Goal: Task Accomplishment & Management: Use online tool/utility

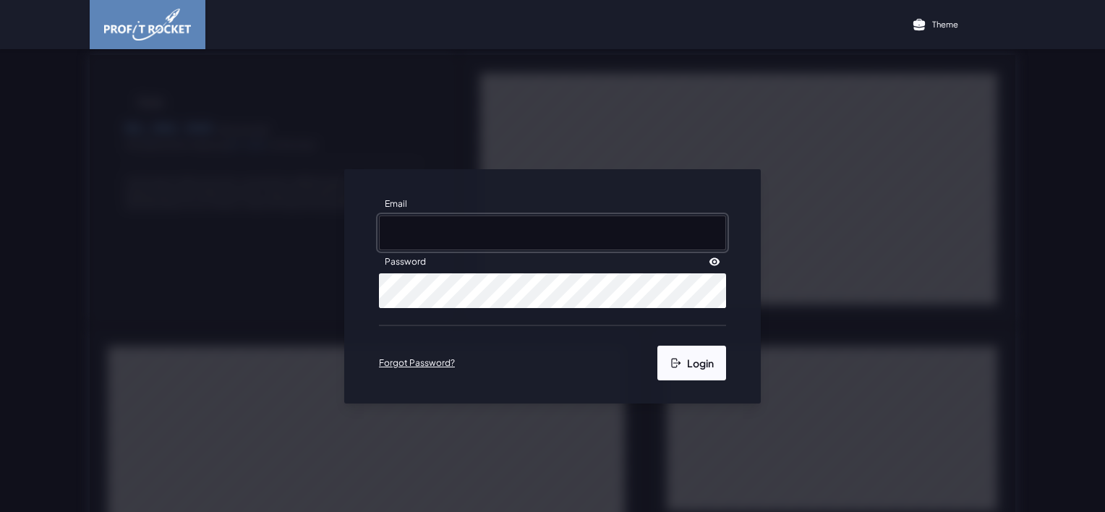
type input "[EMAIL_ADDRESS][DOMAIN_NAME]"
click at [704, 353] on button "Login" at bounding box center [692, 363] width 69 height 35
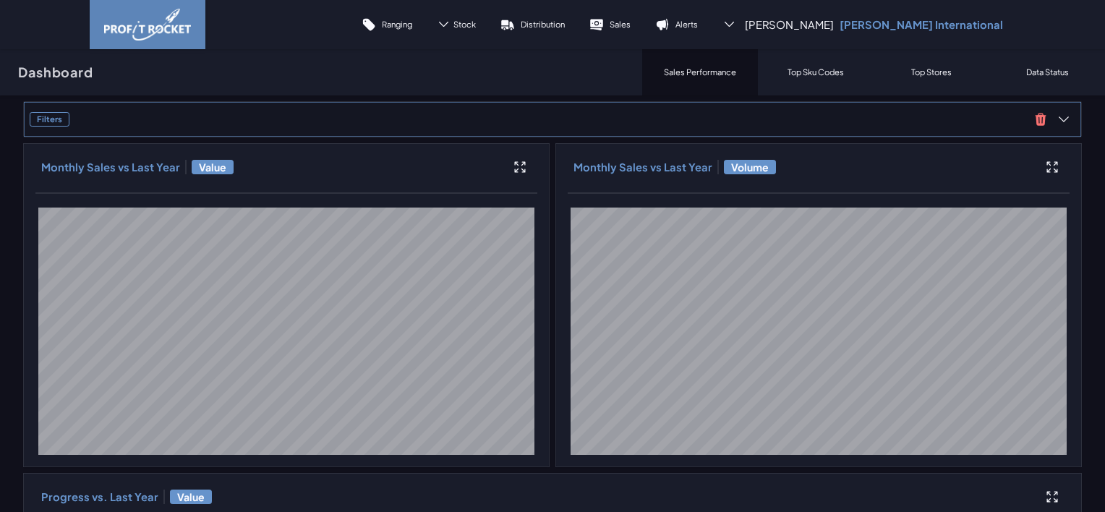
click at [163, 121] on span "Filters" at bounding box center [530, 119] width 1000 height 14
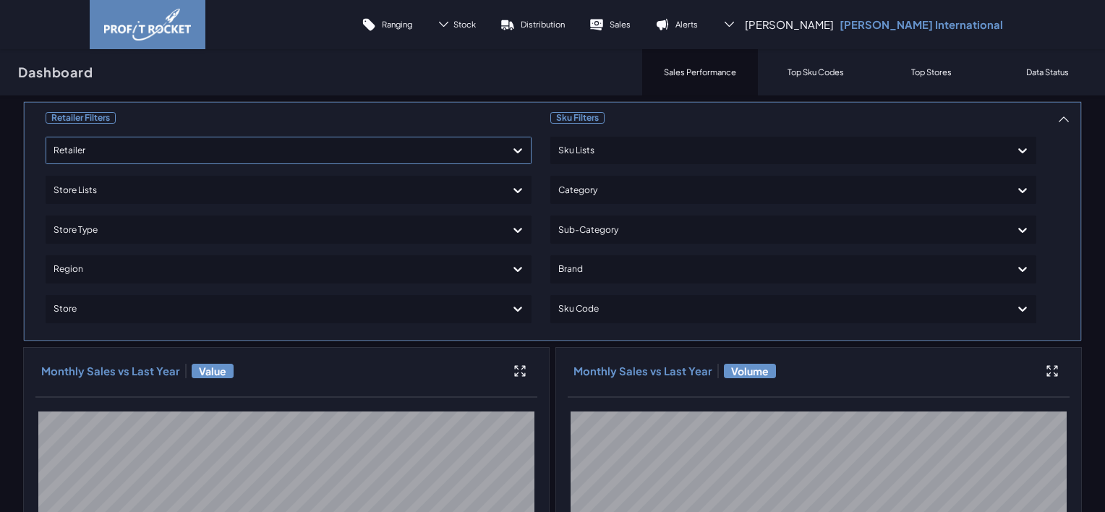
click at [133, 156] on div at bounding box center [276, 150] width 444 height 21
click at [83, 213] on div "Shoprite Checkers" at bounding box center [288, 216] width 473 height 25
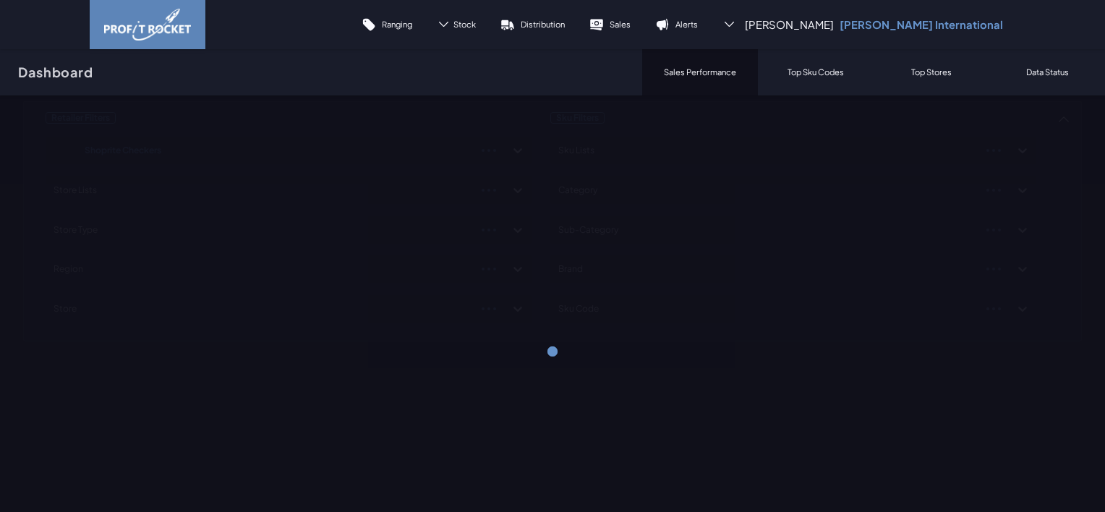
click at [545, 72] on div "Dashboard Sales Performance Top Sku Codes Top Stores Data Status" at bounding box center [552, 72] width 1105 height 46
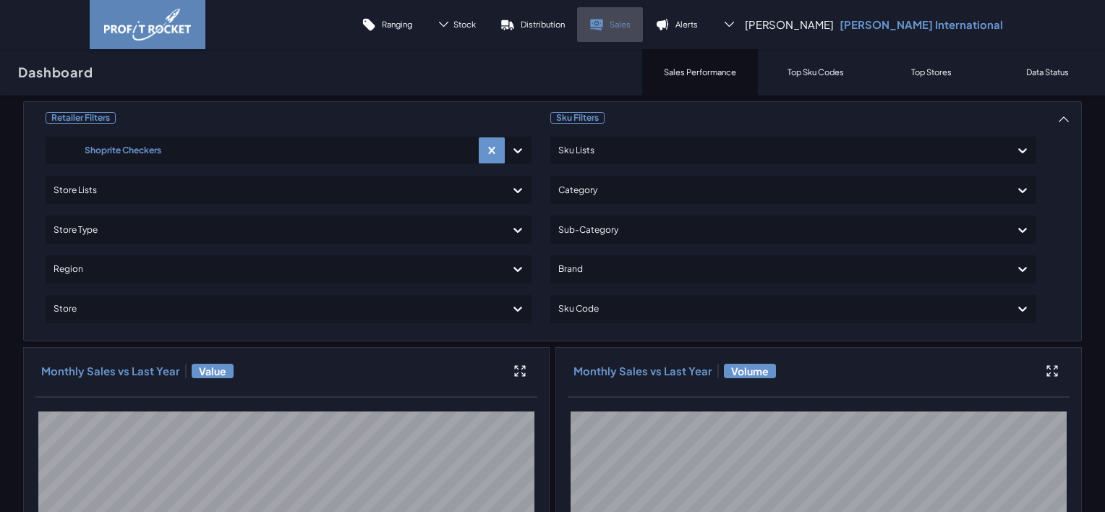
click at [631, 27] on p "Sales" at bounding box center [620, 24] width 21 height 11
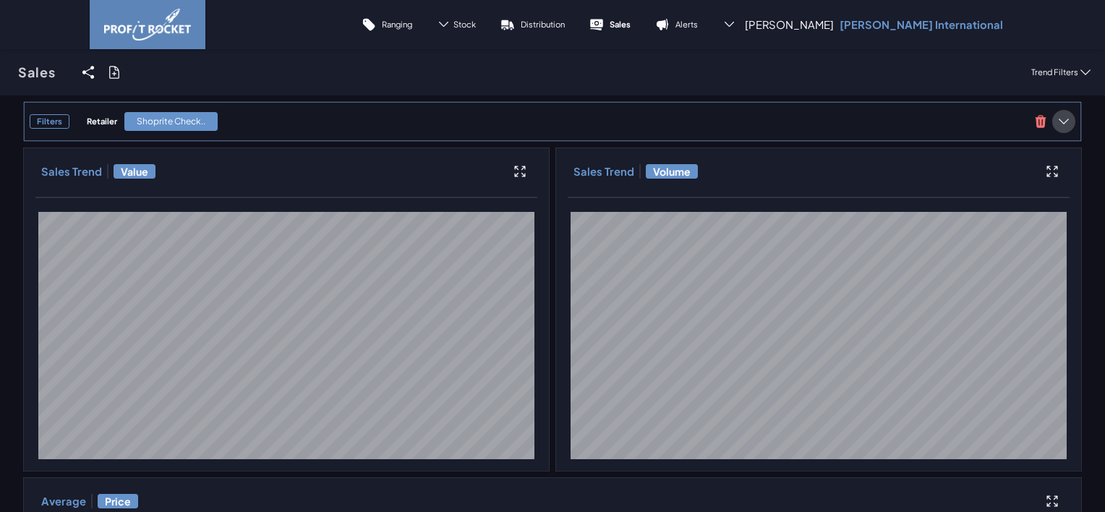
click at [1058, 122] on icon at bounding box center [1064, 121] width 14 height 14
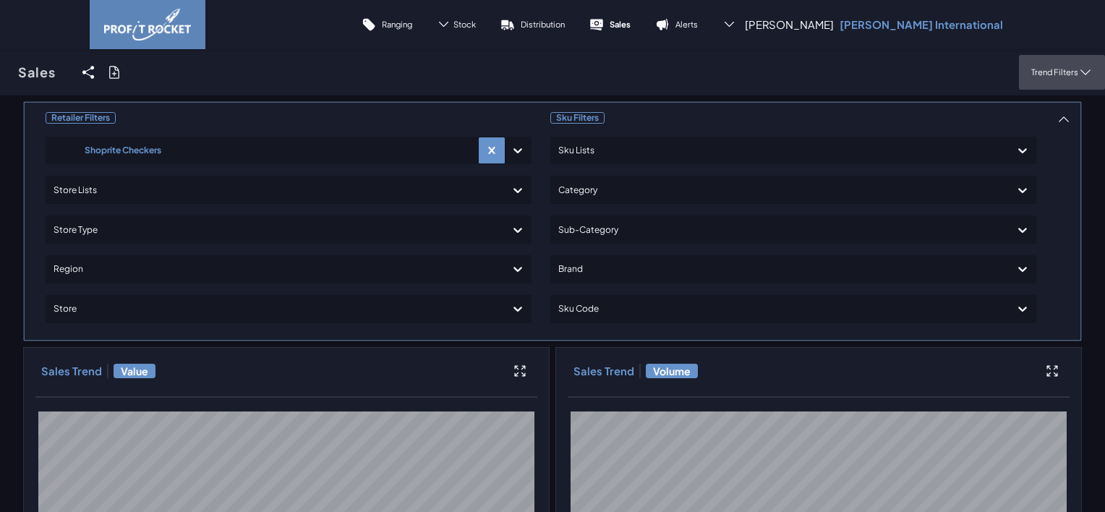
click at [1050, 72] on p "Trend Filters" at bounding box center [1055, 72] width 47 height 11
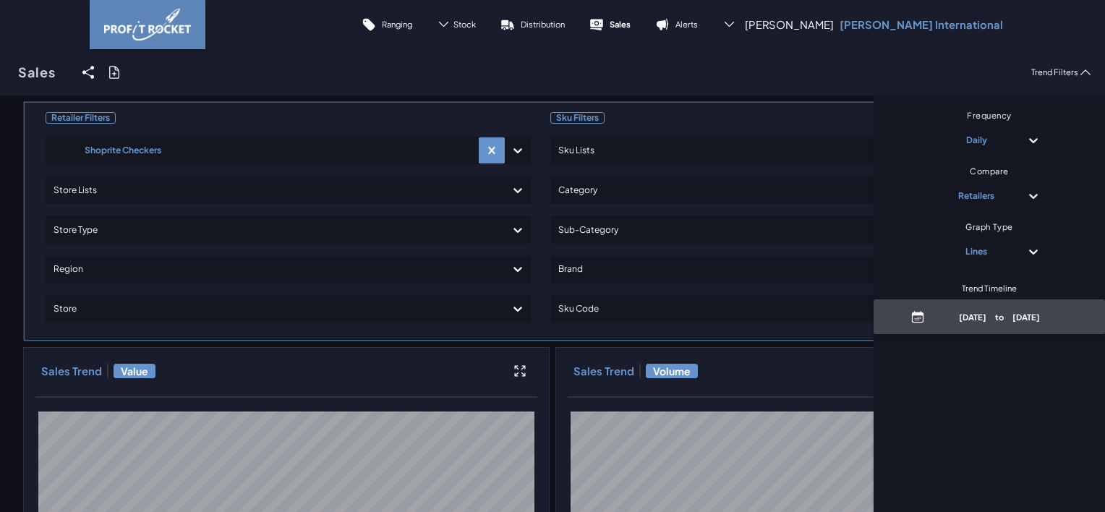
click at [966, 318] on p "May 25th, 2025 to August 25th, 2025" at bounding box center [1000, 317] width 138 height 11
select select "7"
select select "2025"
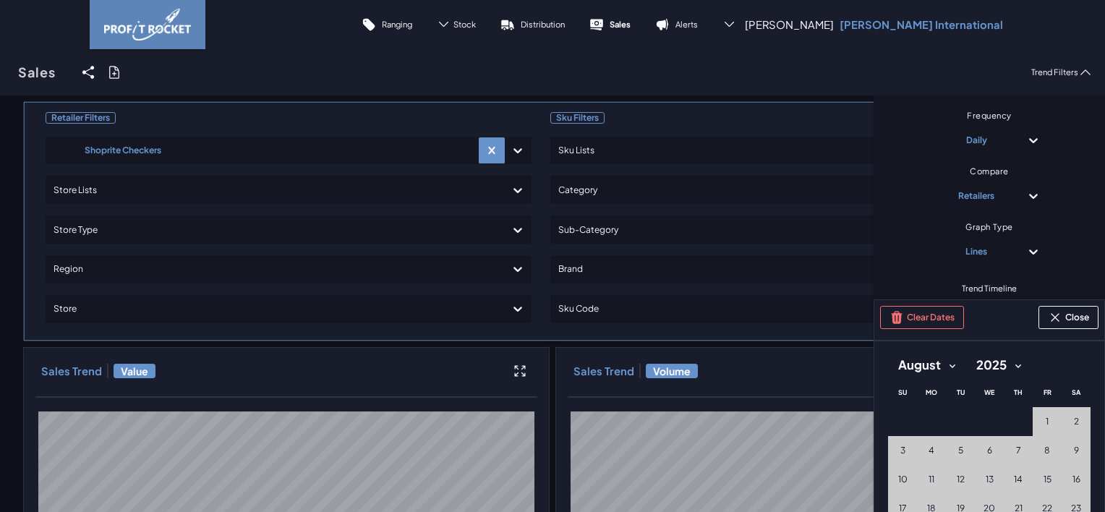
scroll to position [72, 0]
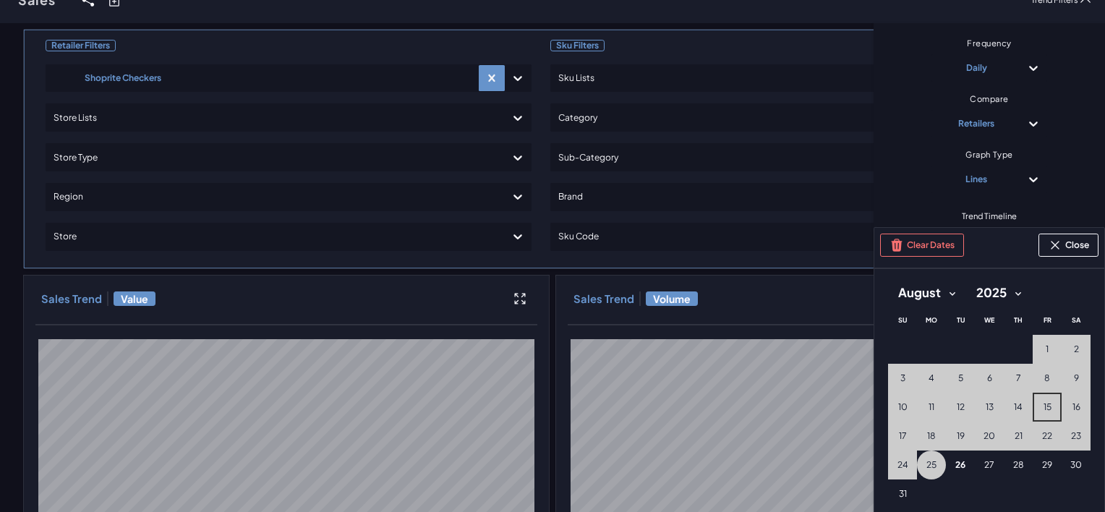
click at [1044, 402] on span "15" at bounding box center [1048, 407] width 8 height 12
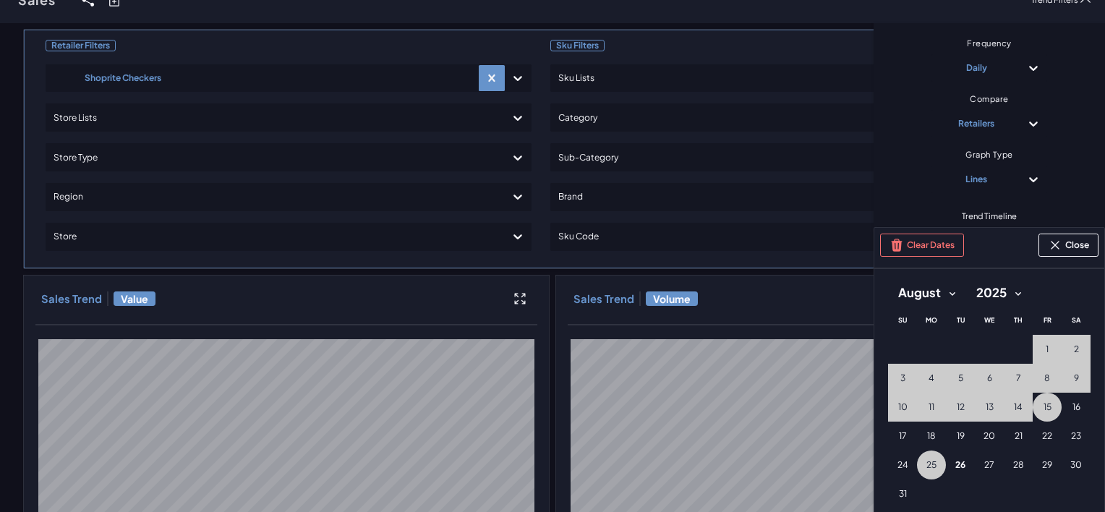
click at [917, 465] on button "25 25th August (Monday)" at bounding box center [931, 465] width 29 height 29
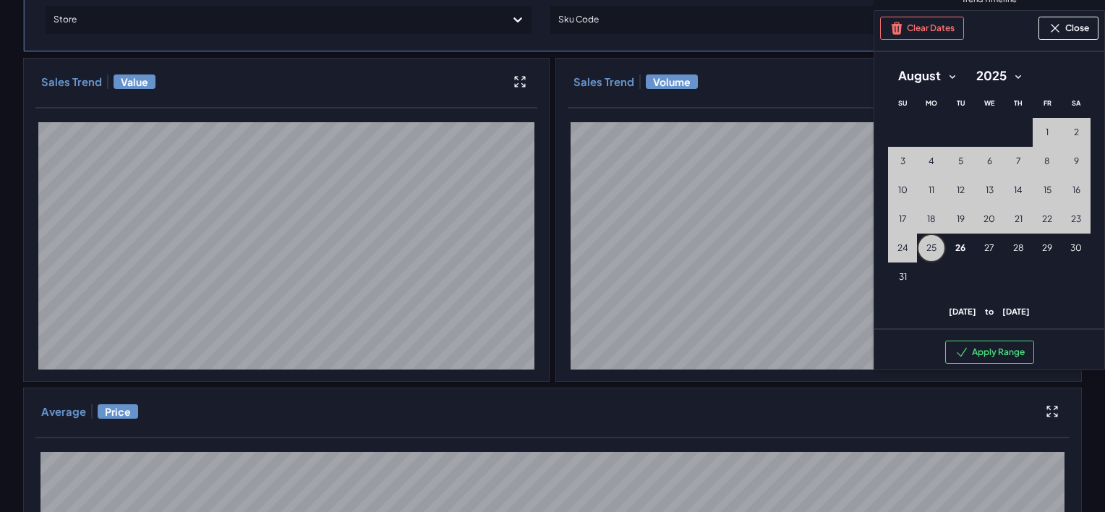
scroll to position [145, 0]
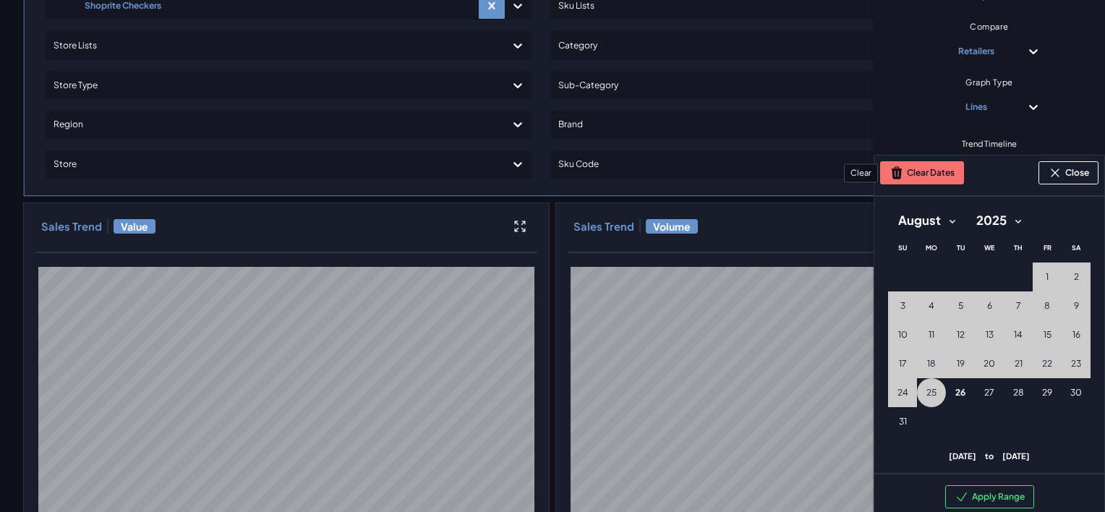
click at [914, 177] on button "Clear Dates" at bounding box center [922, 172] width 84 height 23
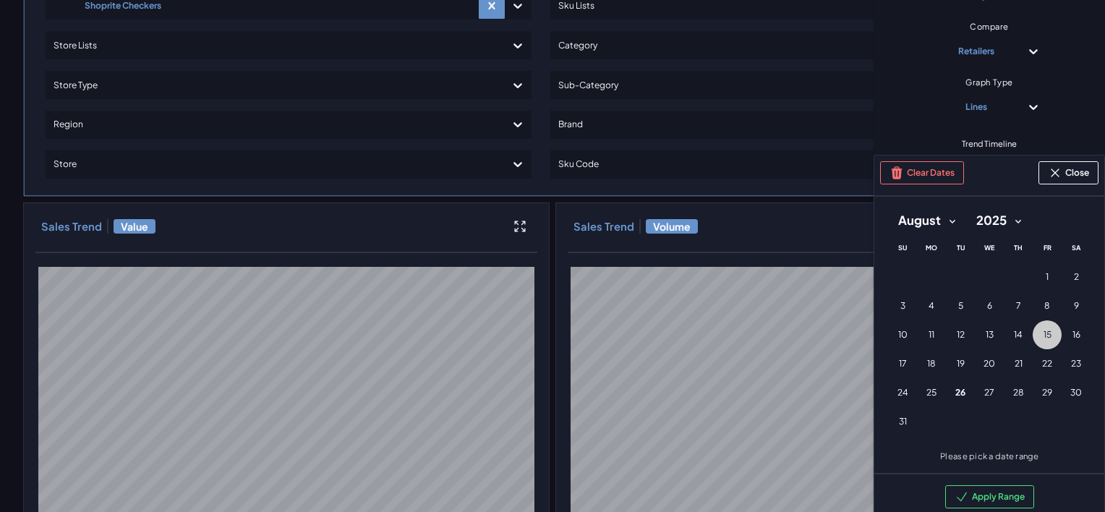
click at [1033, 335] on button "15 15th August (Friday)" at bounding box center [1047, 334] width 29 height 29
click at [918, 402] on button "25 25th August (Monday)" at bounding box center [931, 392] width 29 height 29
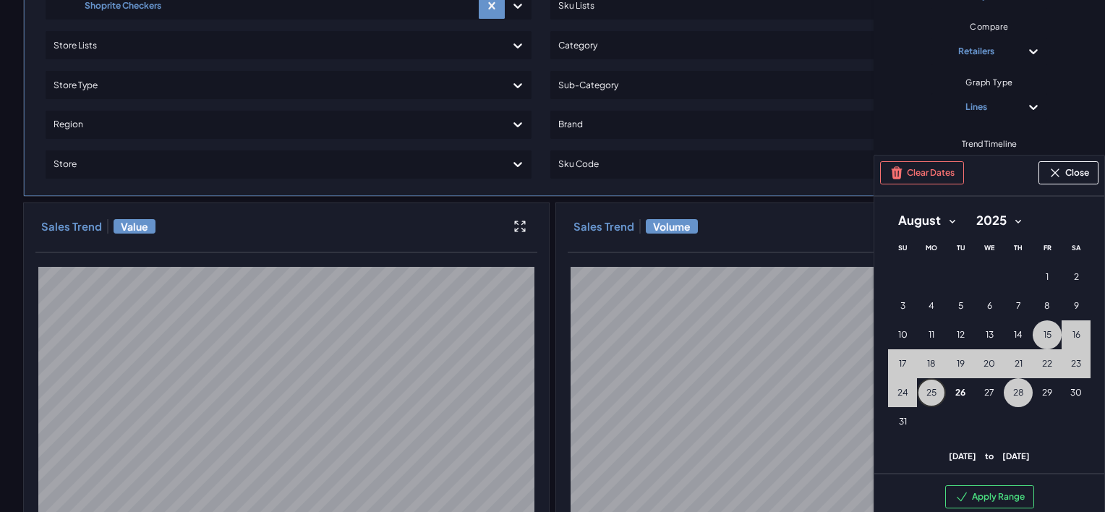
scroll to position [217, 0]
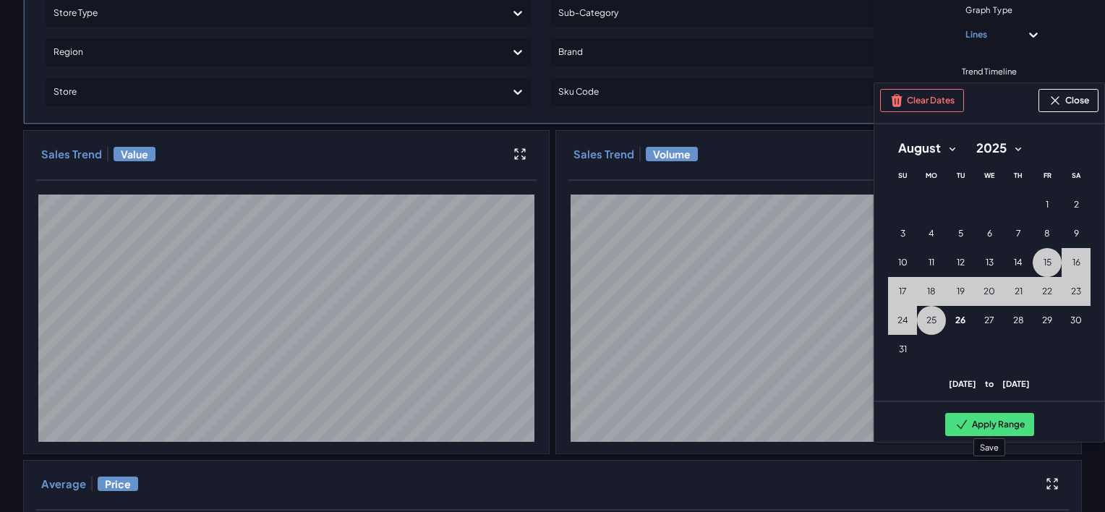
click at [964, 424] on button "Apply Range" at bounding box center [989, 424] width 89 height 23
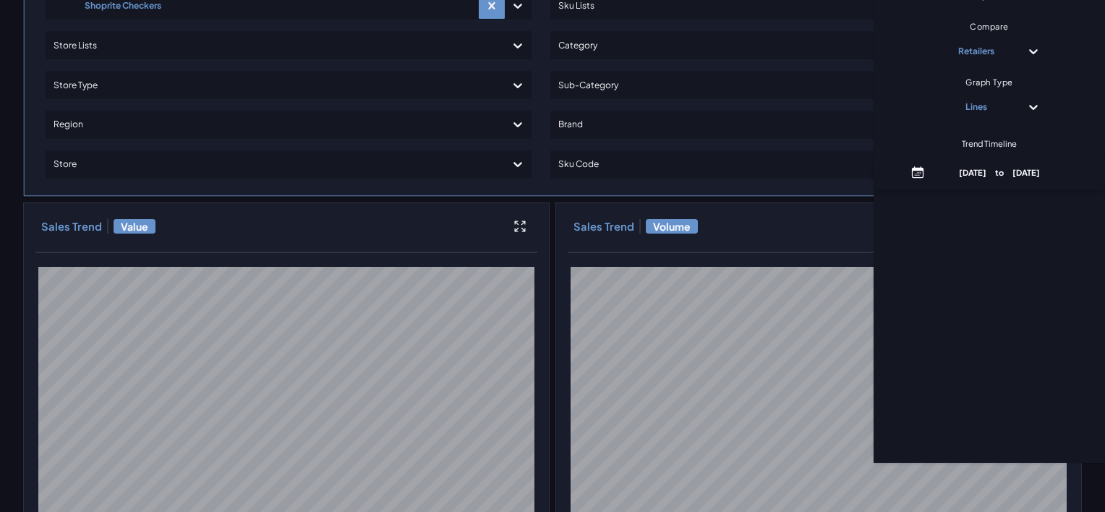
scroll to position [0, 0]
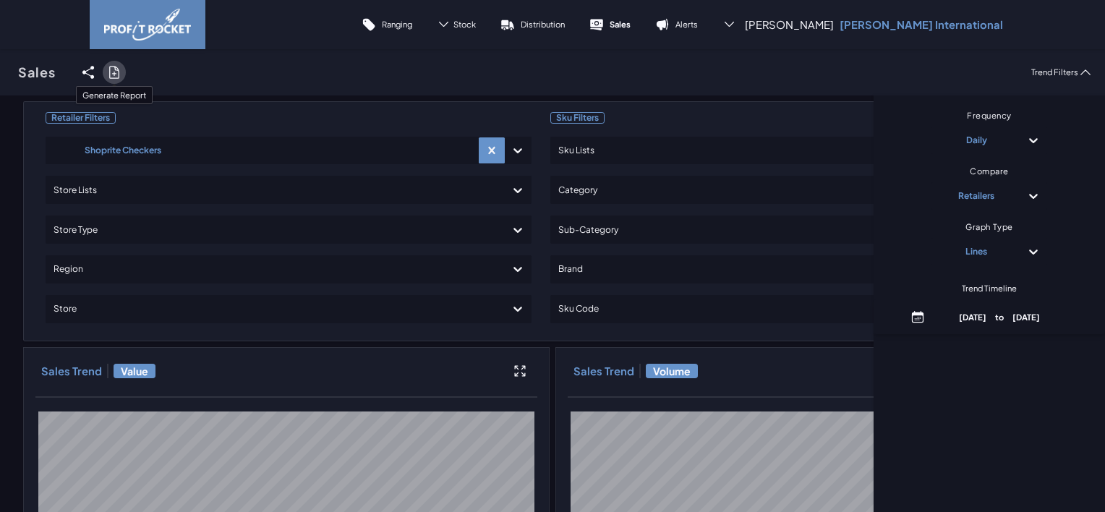
click at [113, 70] on icon at bounding box center [114, 72] width 14 height 14
click at [0, 72] on input "checkbox" at bounding box center [0, 72] width 0 height 0
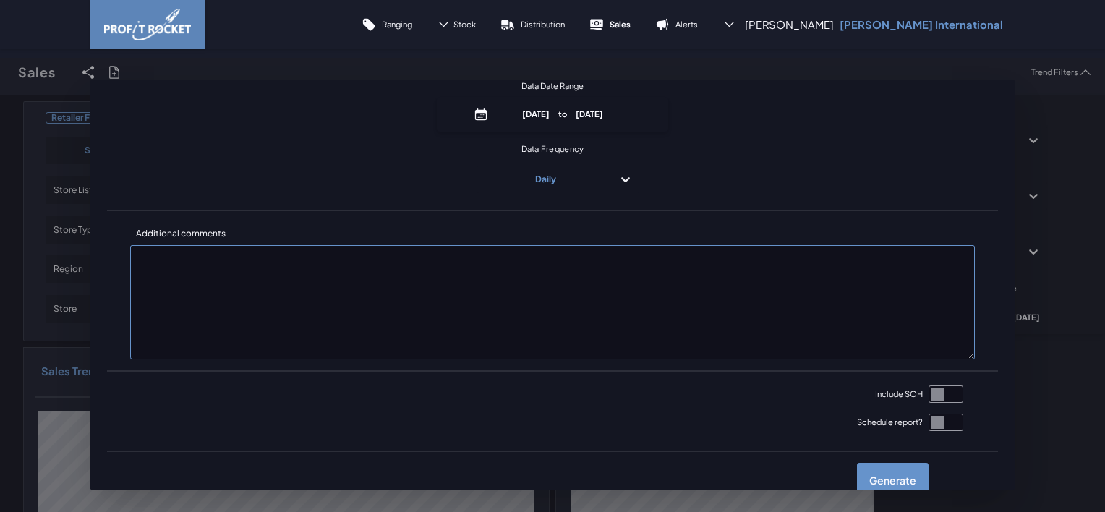
scroll to position [191, 0]
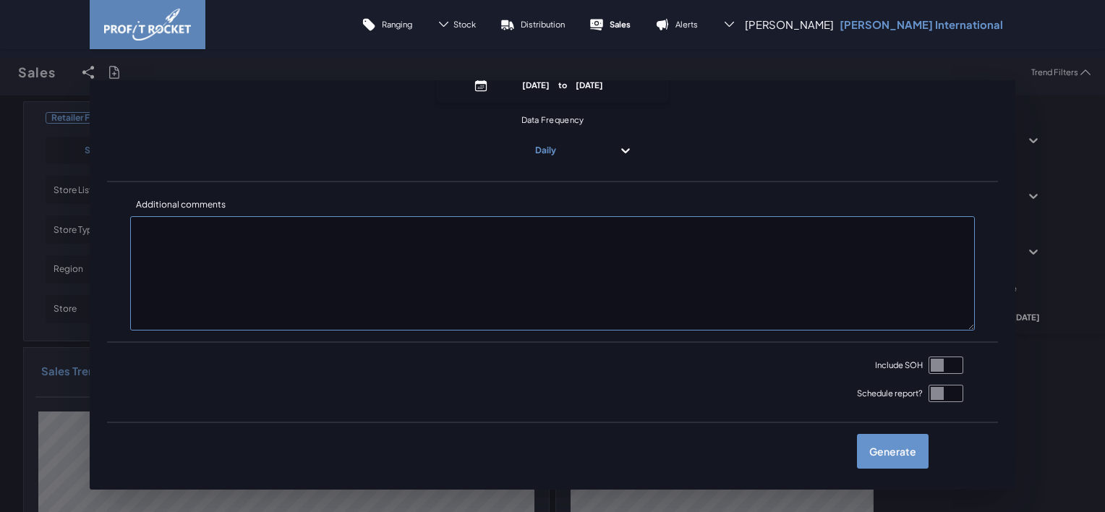
click at [932, 365] on input "checkbox" at bounding box center [946, 365] width 35 height 17
checkbox input "true"
click at [880, 454] on label "Generate" at bounding box center [893, 451] width 72 height 35
click at [0, 72] on input "checkbox" at bounding box center [0, 72] width 0 height 0
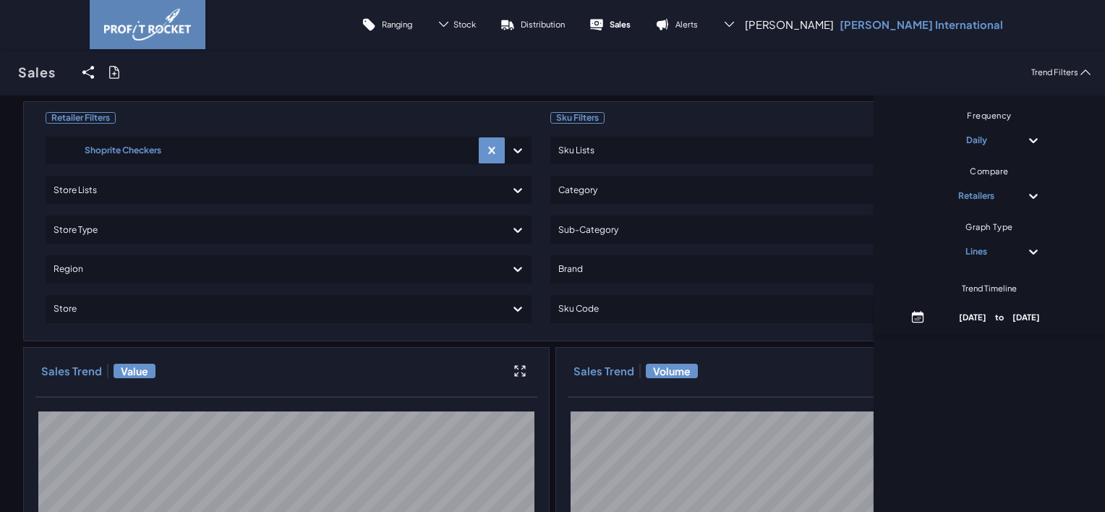
click at [1041, 31] on div "Ranging Stock Trend Cover Distribution Sales Alerts Angie Phillip Morris Intern…" at bounding box center [552, 24] width 1105 height 49
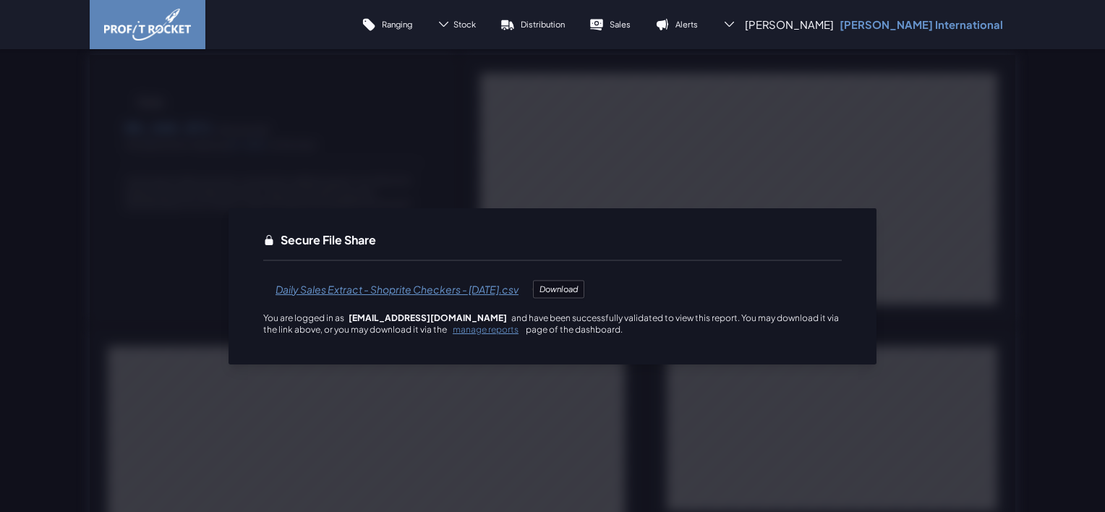
click at [359, 294] on span "Daily Sales Extract - Shoprite Checkers - [DATE].csv" at bounding box center [397, 289] width 268 height 35
